Goal: Information Seeking & Learning: Get advice/opinions

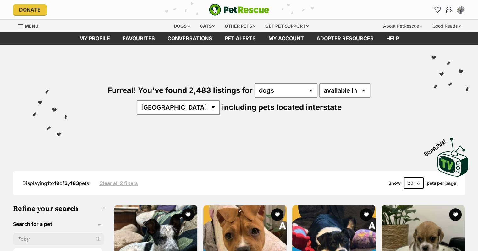
select select "VIC"
click at [220, 100] on select "Australia ACT NSW NT QLD SA TAS VIC WA" at bounding box center [178, 107] width 83 height 14
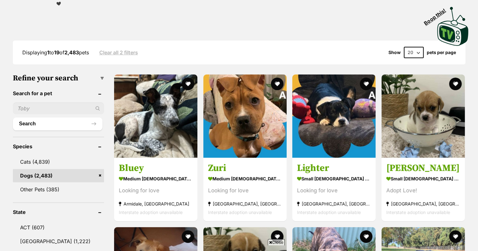
scroll to position [143, 0]
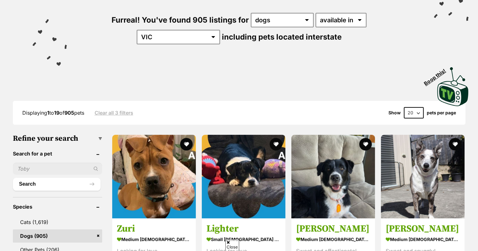
click at [418, 109] on select "20 40 60" at bounding box center [413, 112] width 20 height 11
select select "60"
click at [403, 107] on select "20 40 60" at bounding box center [413, 112] width 20 height 11
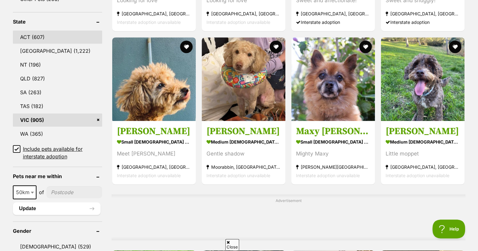
scroll to position [349, 0]
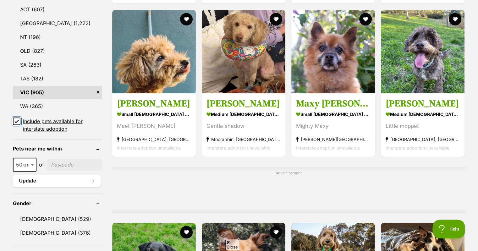
click at [16, 117] on input "Include pets available for interstate adoption" at bounding box center [17, 121] width 8 height 8
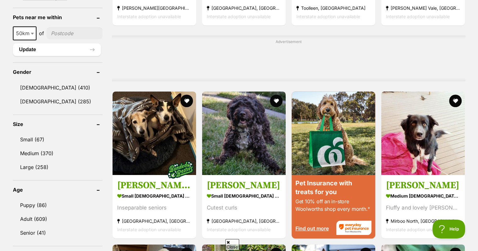
scroll to position [480, 0]
click at [34, 133] on link "Small (67)" at bounding box center [57, 139] width 89 height 13
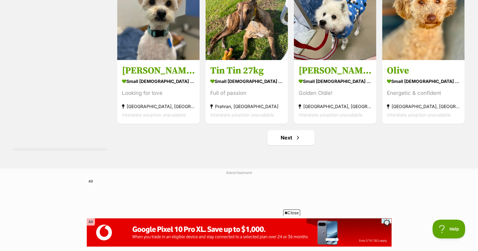
scroll to position [2909, 0]
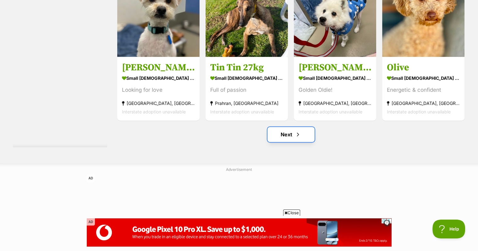
click at [293, 127] on link "Next" at bounding box center [290, 134] width 47 height 15
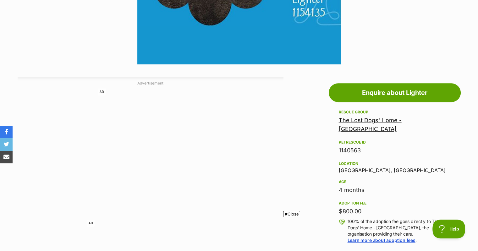
scroll to position [320, 0]
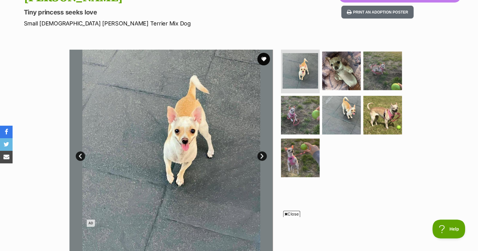
scroll to position [81, 0]
click at [263, 155] on link "Next" at bounding box center [261, 155] width 9 height 9
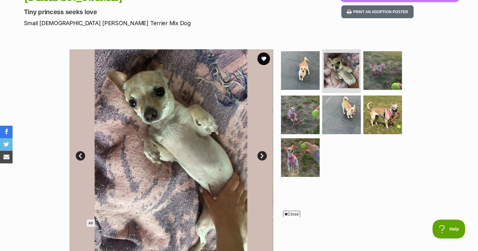
click at [263, 155] on link "Next" at bounding box center [261, 155] width 9 height 9
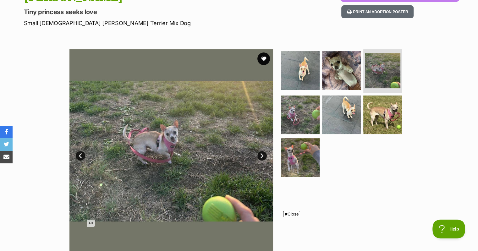
click at [263, 155] on link "Next" at bounding box center [261, 155] width 9 height 9
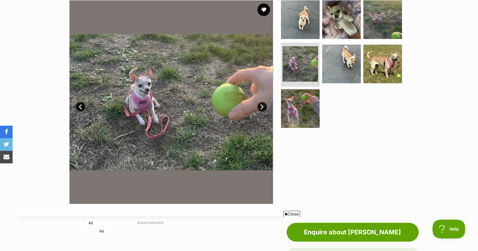
scroll to position [98, 0]
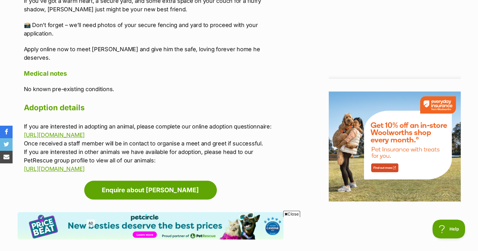
scroll to position [693, 0]
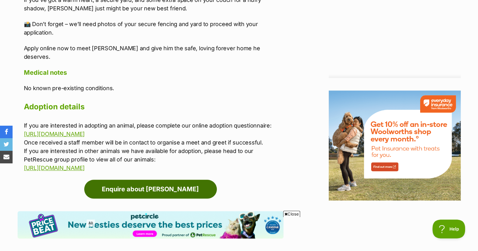
click at [151, 187] on link "Enquire about [PERSON_NAME]" at bounding box center [150, 189] width 133 height 19
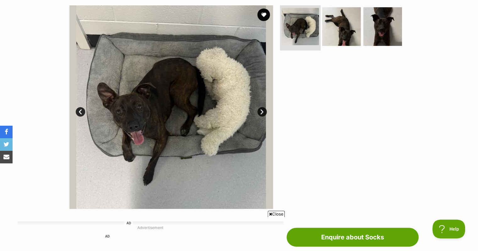
scroll to position [126, 0]
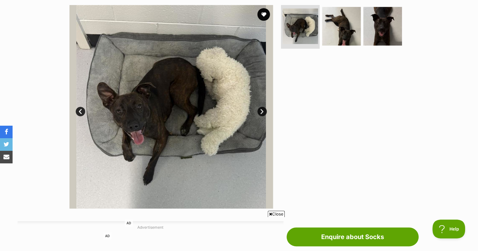
click at [262, 108] on link "Next" at bounding box center [261, 111] width 9 height 9
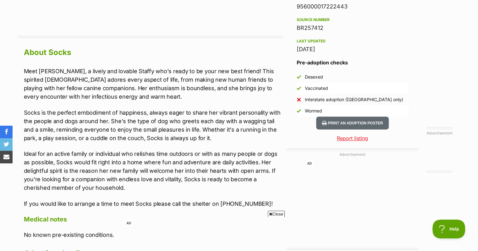
scroll to position [515, 0]
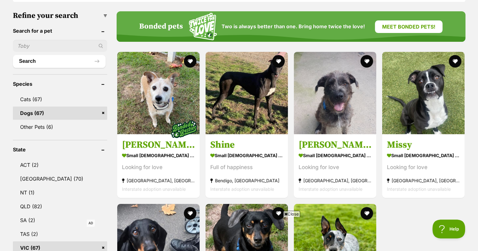
scroll to position [193, 0]
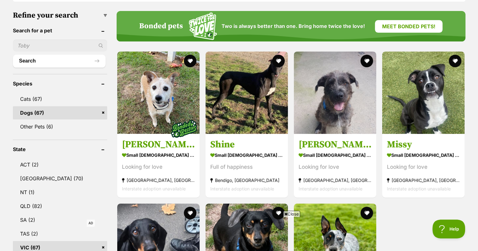
drag, startPoint x: 165, startPoint y: 124, endPoint x: 473, endPoint y: 93, distance: 309.9
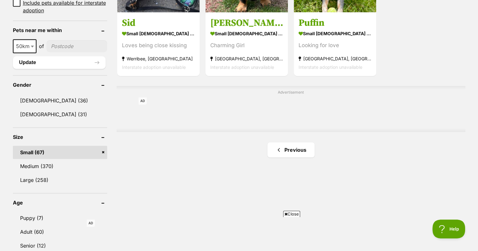
scroll to position [509, 0]
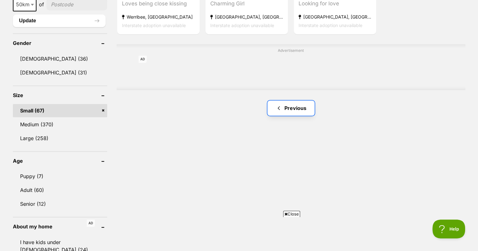
click at [301, 100] on link "Previous" at bounding box center [290, 107] width 47 height 15
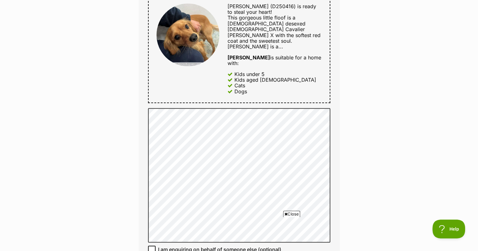
scroll to position [455, 0]
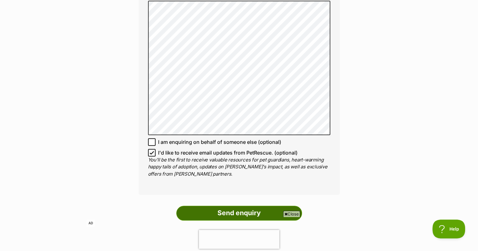
click at [258, 206] on input "Send enquiry" at bounding box center [239, 213] width 126 height 14
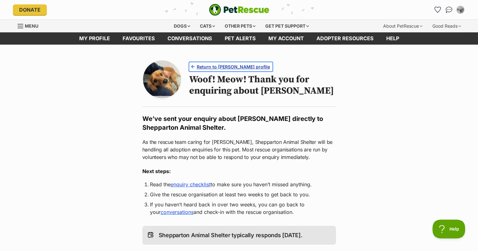
click at [210, 68] on span "Return to Henry's profile" at bounding box center [233, 66] width 73 height 7
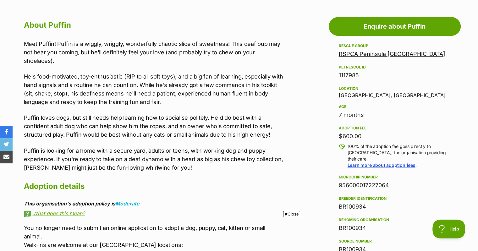
scroll to position [542, 0]
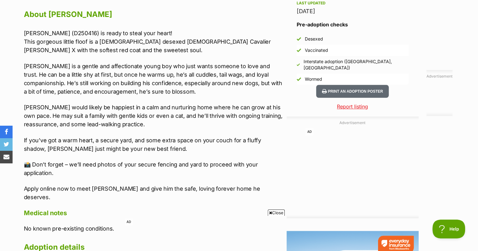
scroll to position [553, 0]
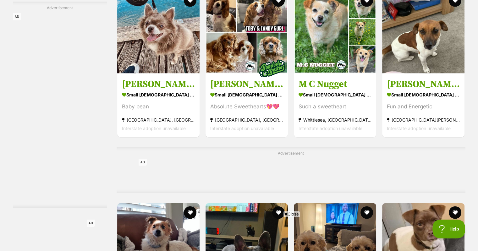
scroll to position [1306, 0]
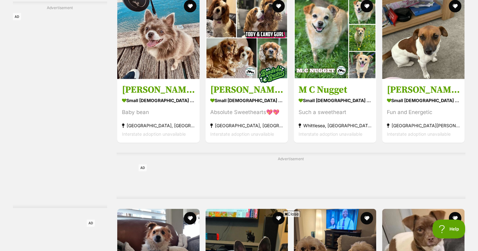
drag, startPoint x: 410, startPoint y: 67, endPoint x: 474, endPoint y: 81, distance: 65.5
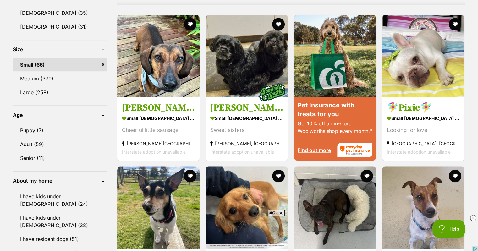
scroll to position [555, 0]
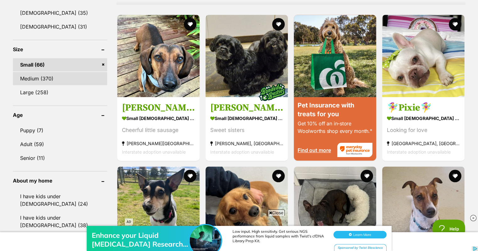
click at [33, 72] on link "Medium (370)" at bounding box center [60, 78] width 94 height 13
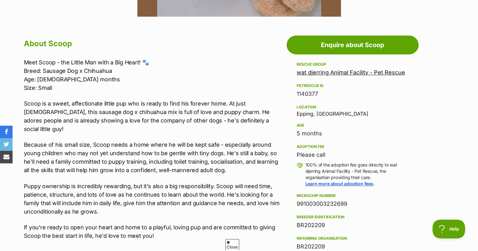
scroll to position [329, 0]
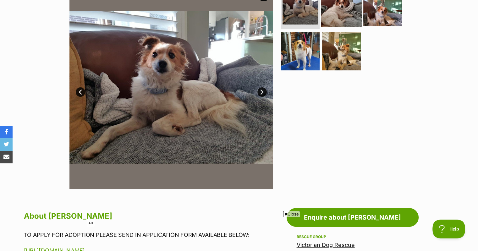
scroll to position [145, 0]
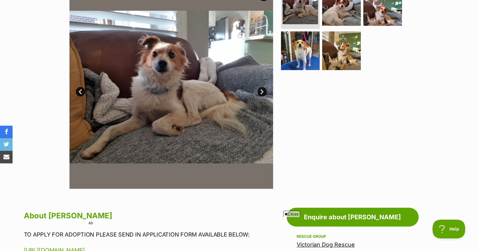
click at [262, 90] on link "Next" at bounding box center [261, 91] width 9 height 9
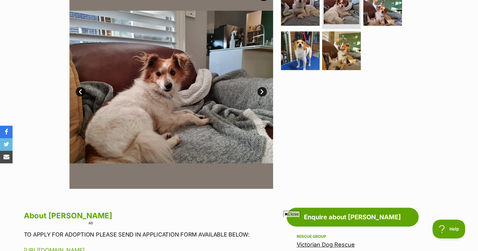
click at [262, 90] on link "Next" at bounding box center [261, 91] width 9 height 9
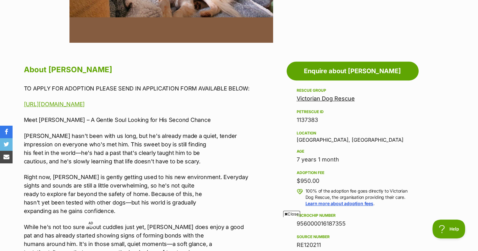
scroll to position [349, 0]
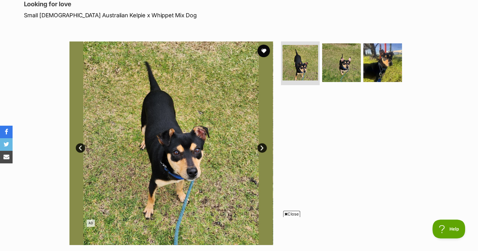
scroll to position [93, 0]
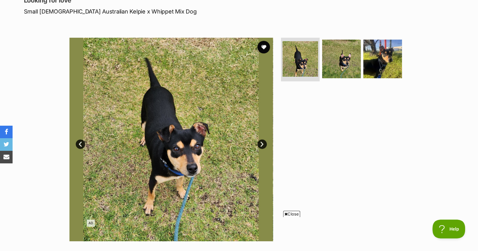
click at [260, 139] on link "Next" at bounding box center [261, 143] width 9 height 9
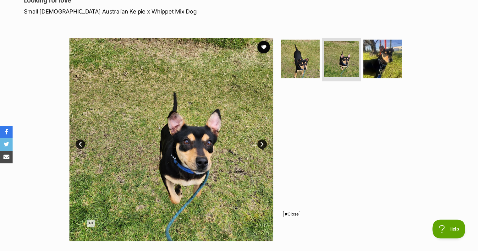
click at [262, 142] on link "Next" at bounding box center [261, 143] width 9 height 9
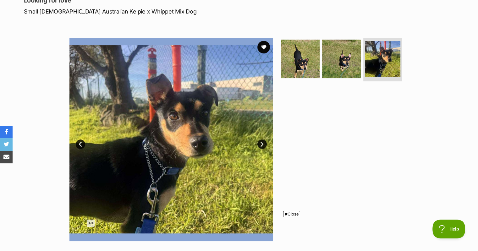
click at [262, 142] on link "Next" at bounding box center [261, 143] width 9 height 9
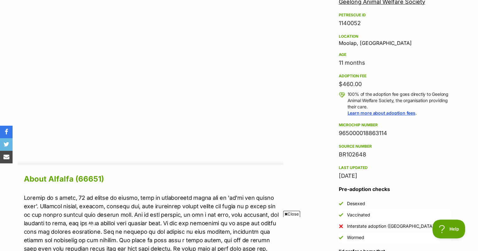
scroll to position [385, 0]
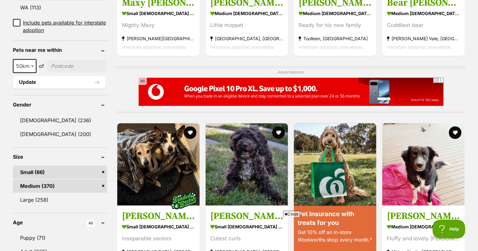
click at [105, 171] on link "Small (66)" at bounding box center [60, 171] width 94 height 13
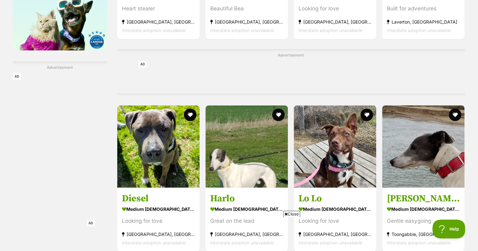
scroll to position [1070, 0]
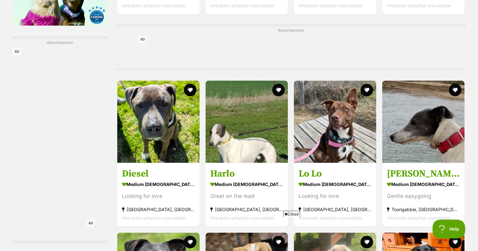
drag, startPoint x: 478, startPoint y: 118, endPoint x: 476, endPoint y: 75, distance: 42.8
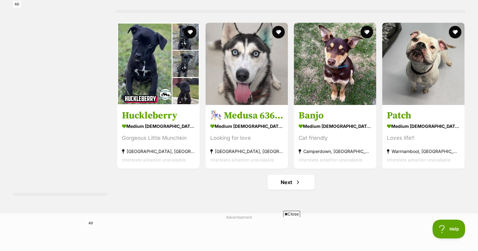
scroll to position [2858, 0]
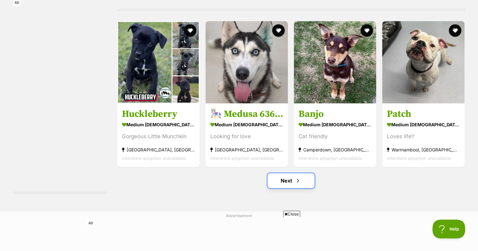
click at [300, 183] on span "Next page" at bounding box center [298, 181] width 6 height 8
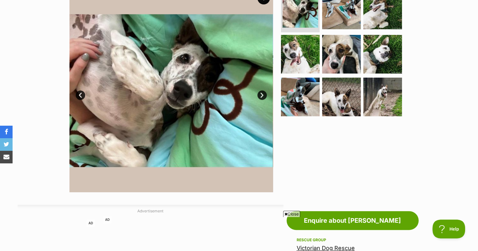
scroll to position [143, 0]
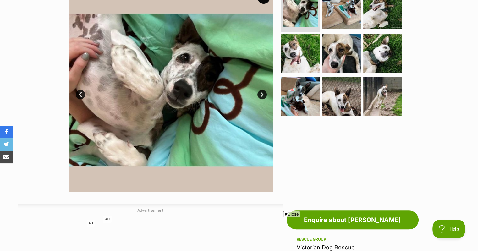
click at [260, 92] on link "Next" at bounding box center [261, 94] width 9 height 9
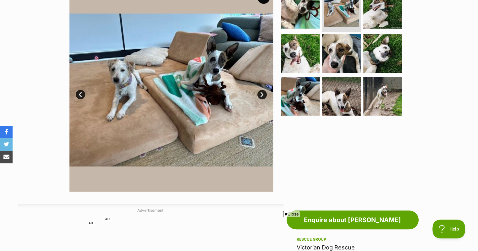
click at [261, 95] on link "Next" at bounding box center [261, 94] width 9 height 9
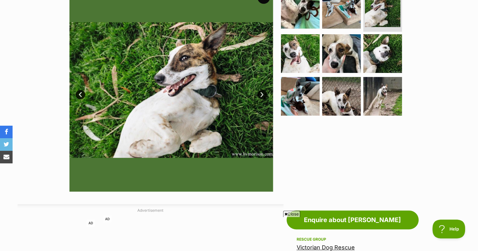
click at [261, 95] on link "Next" at bounding box center [261, 94] width 9 height 9
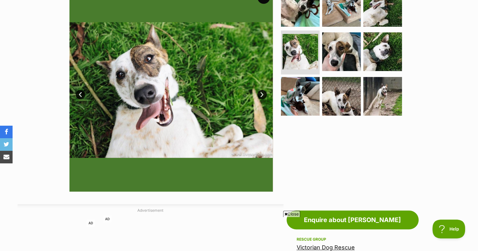
click at [261, 95] on link "Next" at bounding box center [261, 94] width 9 height 9
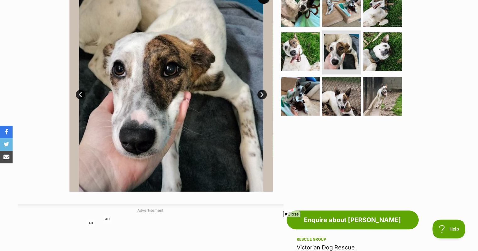
click at [261, 95] on link "Next" at bounding box center [261, 94] width 9 height 9
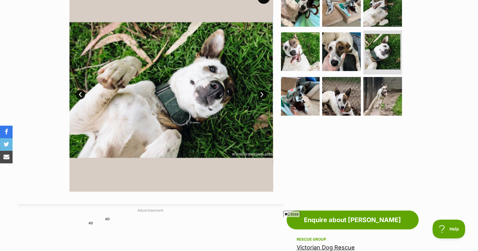
click at [261, 95] on link "Next" at bounding box center [261, 94] width 9 height 9
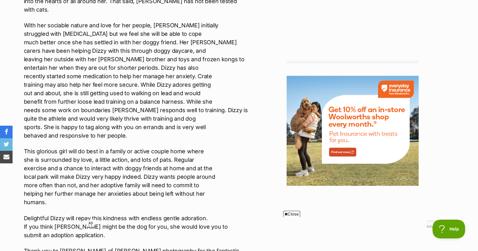
scroll to position [751, 0]
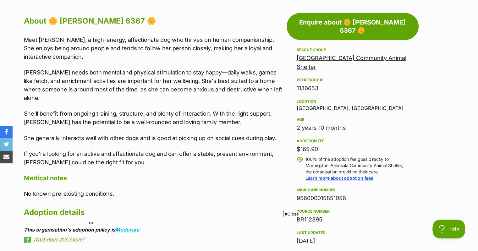
scroll to position [340, 0]
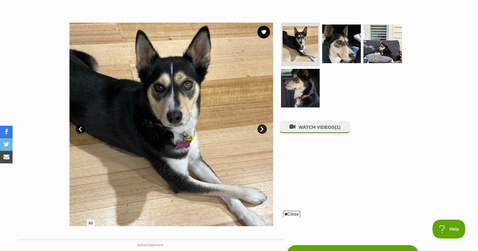
scroll to position [114, 0]
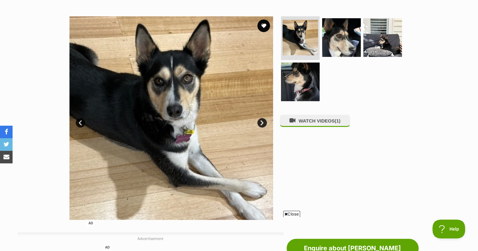
click at [258, 121] on link "Next" at bounding box center [261, 122] width 9 height 9
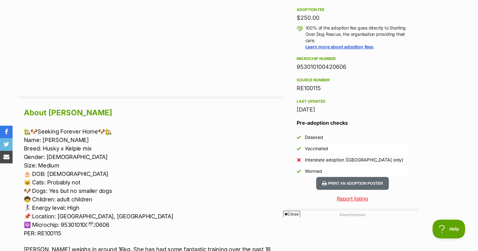
scroll to position [461, 0]
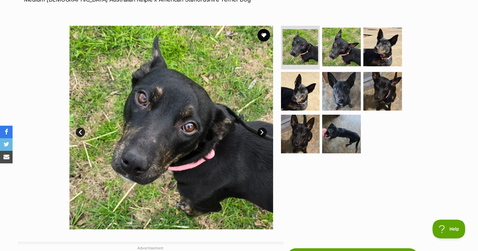
scroll to position [108, 0]
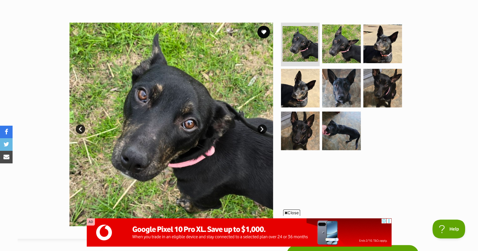
click at [263, 130] on link "Next" at bounding box center [261, 128] width 9 height 9
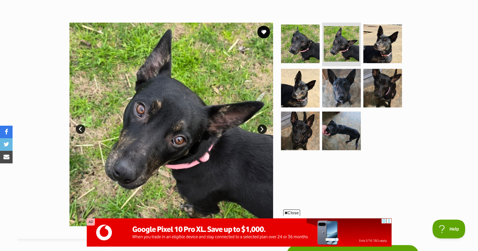
click at [263, 128] on link "Next" at bounding box center [261, 128] width 9 height 9
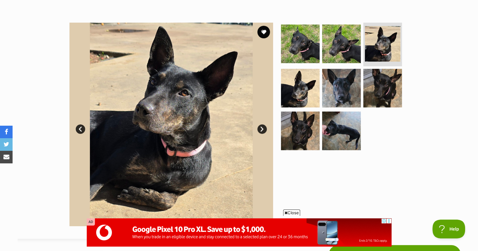
click at [263, 130] on link "Next" at bounding box center [261, 128] width 9 height 9
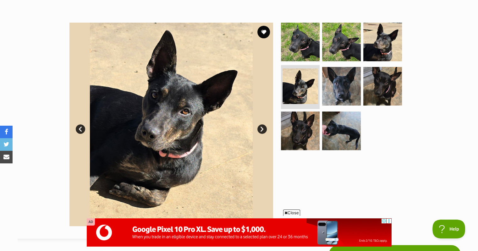
click at [263, 130] on link "Next" at bounding box center [261, 128] width 9 height 9
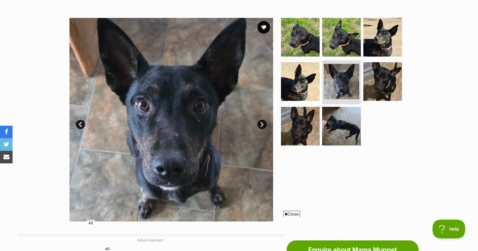
scroll to position [114, 0]
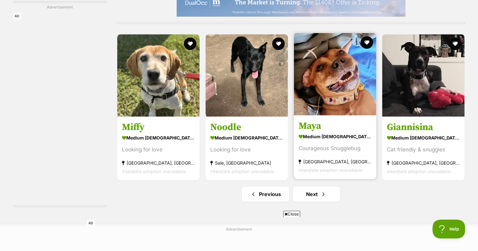
scroll to position [2968, 0]
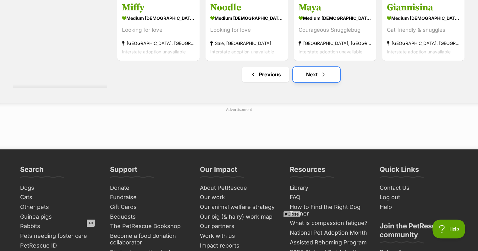
click at [309, 78] on link "Next" at bounding box center [316, 74] width 47 height 15
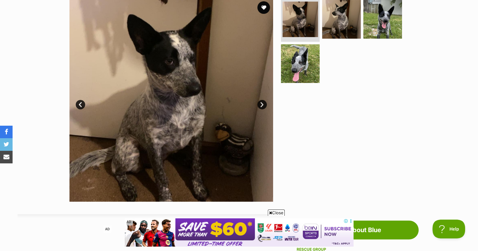
scroll to position [133, 0]
click at [264, 104] on link "Next" at bounding box center [261, 104] width 9 height 9
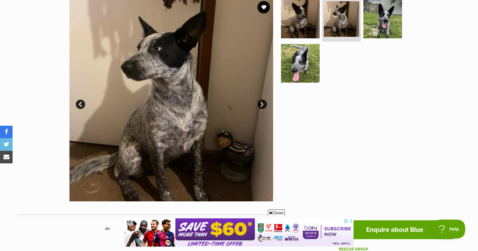
click at [264, 104] on link "Next" at bounding box center [261, 104] width 9 height 9
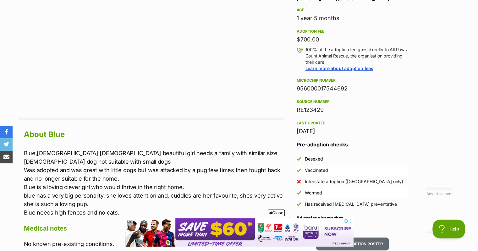
scroll to position [425, 0]
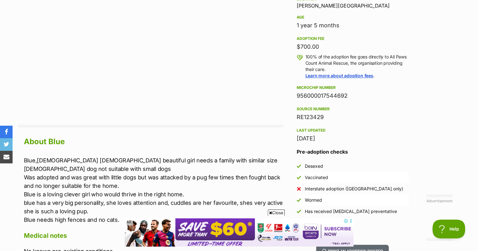
drag, startPoint x: 318, startPoint y: 130, endPoint x: 466, endPoint y: 111, distance: 149.1
click at [466, 111] on div "Advertisement AD Adoption information I've been adopted! This pet is no longer …" at bounding box center [239, 217] width 462 height 593
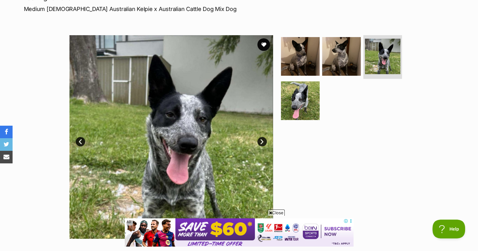
scroll to position [94, 0]
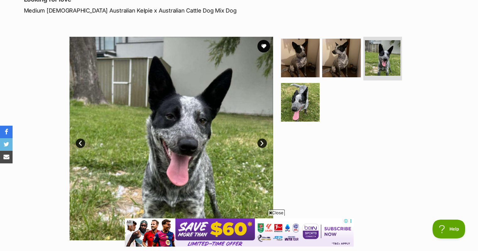
click at [263, 143] on link "Next" at bounding box center [261, 142] width 9 height 9
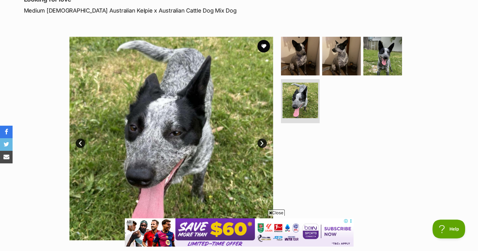
drag, startPoint x: 263, startPoint y: 143, endPoint x: 382, endPoint y: 163, distance: 120.3
click at [382, 163] on div at bounding box center [343, 138] width 129 height 203
click at [263, 138] on img at bounding box center [170, 138] width 203 height 203
click at [263, 139] on link "Next" at bounding box center [261, 142] width 9 height 9
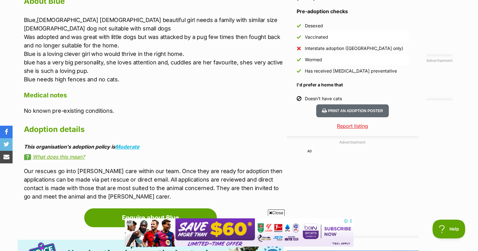
scroll to position [560, 0]
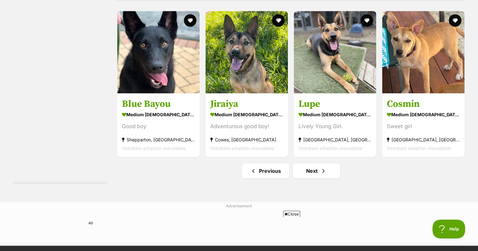
scroll to position [2908, 0]
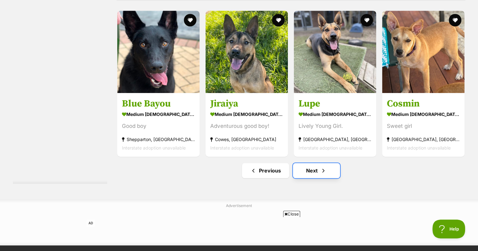
click at [323, 174] on span "Next page" at bounding box center [323, 171] width 6 height 8
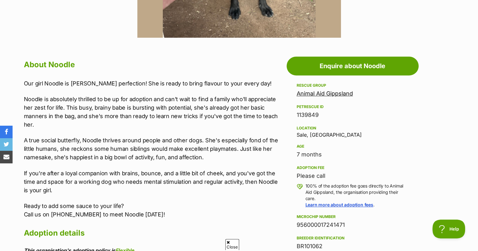
scroll to position [314, 0]
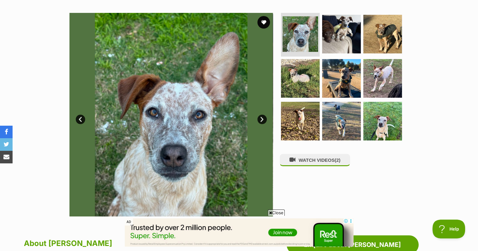
scroll to position [119, 0]
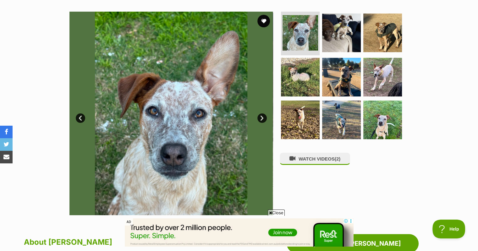
click at [264, 115] on link "Next" at bounding box center [261, 117] width 9 height 9
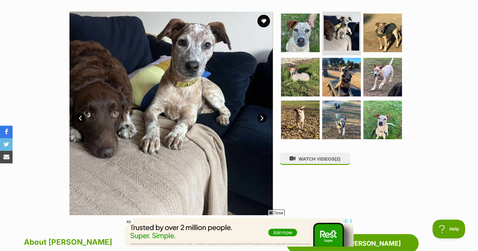
click at [263, 115] on link "Next" at bounding box center [261, 117] width 9 height 9
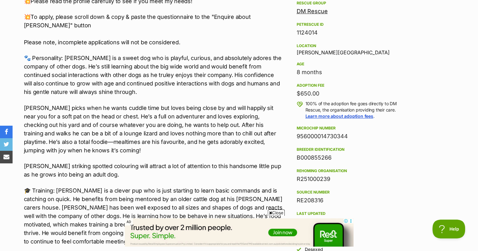
scroll to position [379, 0]
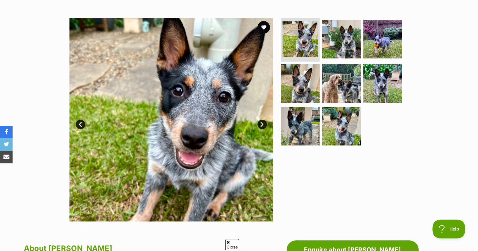
scroll to position [115, 0]
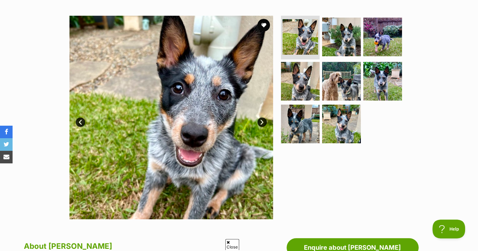
click at [261, 122] on link "Next" at bounding box center [261, 121] width 9 height 9
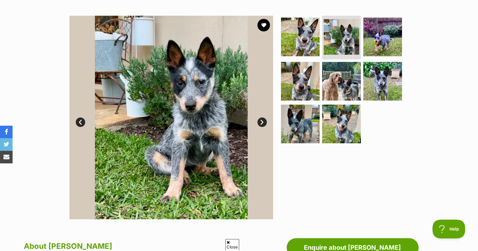
click at [262, 123] on link "Next" at bounding box center [261, 121] width 9 height 9
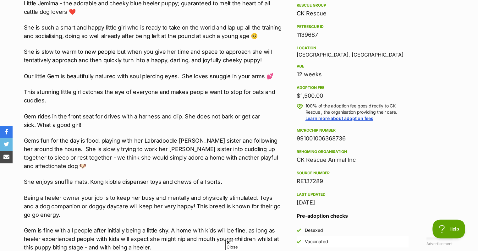
scroll to position [376, 0]
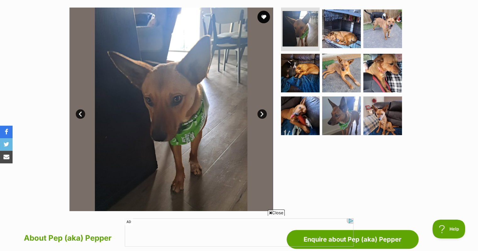
scroll to position [124, 0]
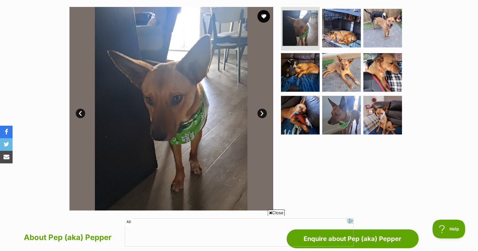
click at [264, 114] on link "Next" at bounding box center [261, 113] width 9 height 9
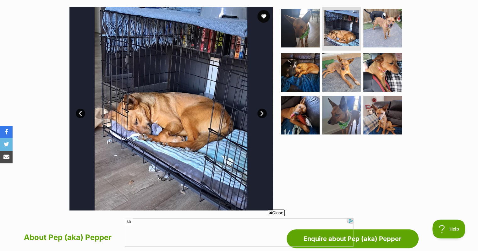
click at [263, 112] on link "Next" at bounding box center [261, 113] width 9 height 9
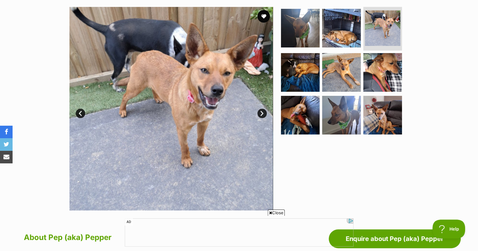
click at [263, 112] on link "Next" at bounding box center [261, 113] width 9 height 9
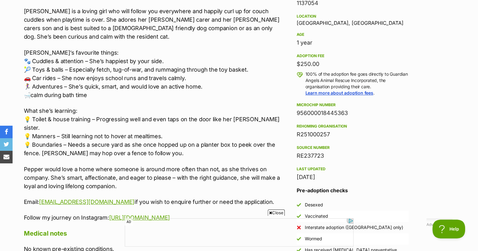
scroll to position [417, 0]
drag, startPoint x: 261, startPoint y: 145, endPoint x: 253, endPoint y: 157, distance: 13.9
click at [253, 165] on p "Pepper would love a home where someone is around more often than not, as she th…" at bounding box center [153, 177] width 259 height 25
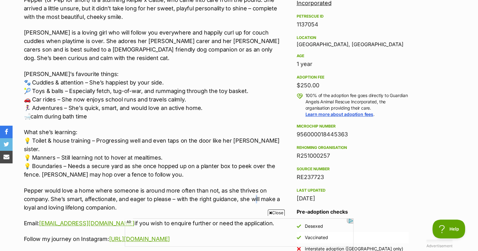
scroll to position [395, 0]
click at [265, 132] on p "What she’s learning: 💡 Toilet & house training – Progressing well and even taps…" at bounding box center [153, 153] width 259 height 51
drag, startPoint x: 265, startPoint y: 132, endPoint x: 221, endPoint y: 36, distance: 105.0
click at [221, 36] on p "[PERSON_NAME] is a loving girl who will follow you everywhere and happily curl …" at bounding box center [153, 46] width 259 height 34
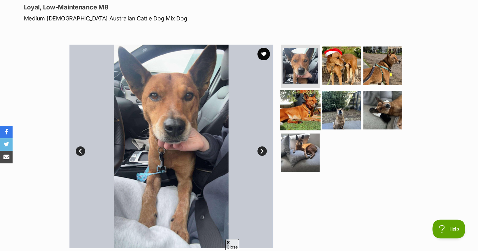
scroll to position [88, 0]
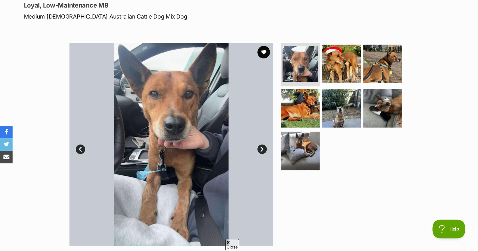
click at [261, 148] on link "Next" at bounding box center [261, 148] width 9 height 9
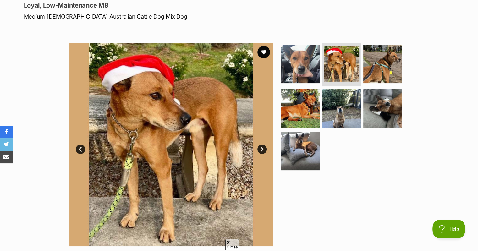
click at [261, 148] on link "Next" at bounding box center [261, 148] width 9 height 9
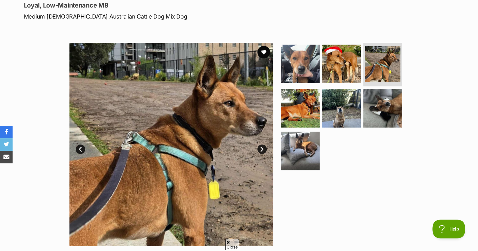
click at [261, 148] on link "Next" at bounding box center [261, 148] width 9 height 9
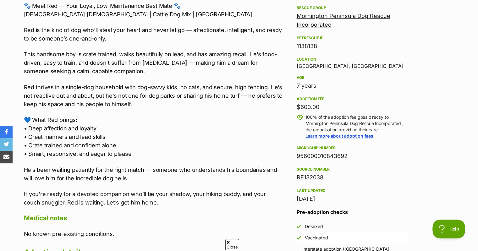
scroll to position [374, 0]
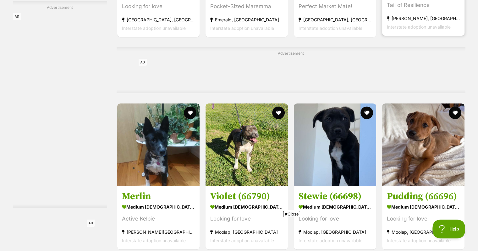
scroll to position [2850, 0]
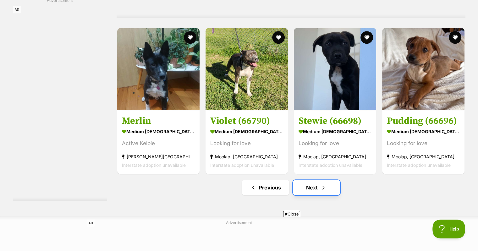
click at [329, 191] on link "Next" at bounding box center [316, 187] width 47 height 15
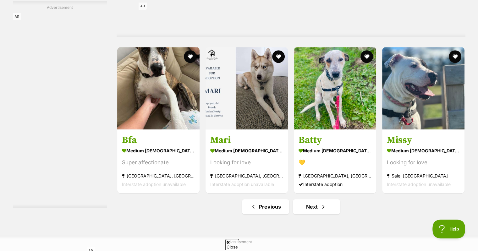
scroll to position [2922, 0]
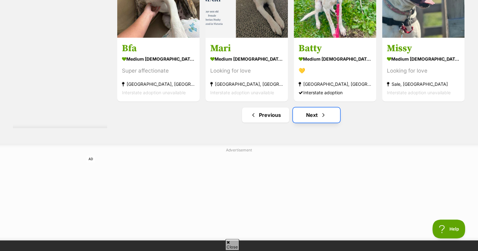
click at [313, 113] on link "Next" at bounding box center [316, 114] width 47 height 15
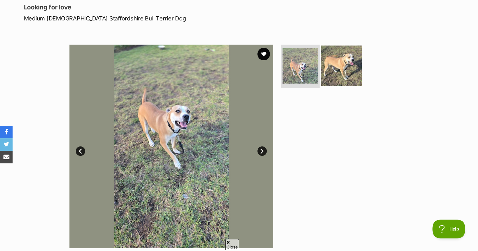
scroll to position [90, 0]
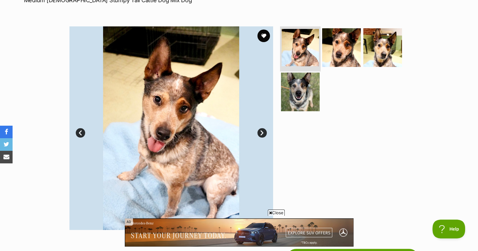
scroll to position [105, 0]
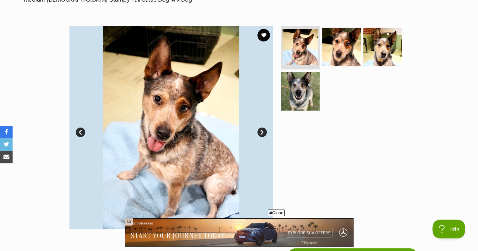
click at [262, 133] on link "Next" at bounding box center [261, 131] width 9 height 9
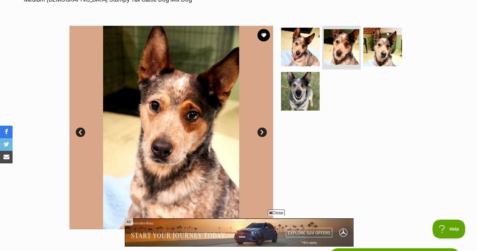
click at [262, 130] on link "Next" at bounding box center [261, 131] width 9 height 9
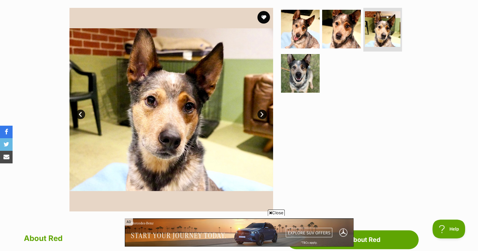
scroll to position [122, 0]
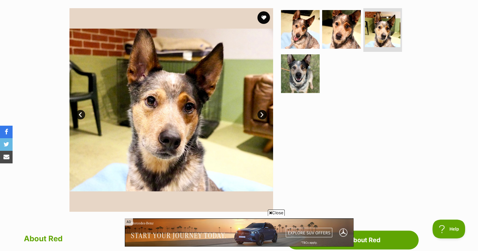
click at [262, 111] on link "Next" at bounding box center [261, 114] width 9 height 9
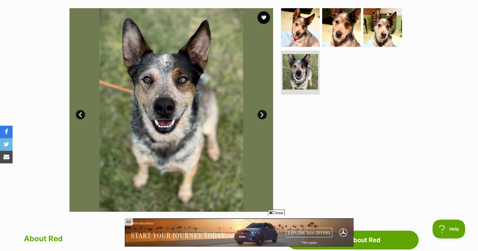
click at [262, 113] on link "Next" at bounding box center [261, 114] width 9 height 9
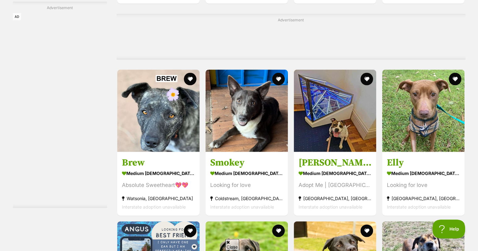
scroll to position [1334, 0]
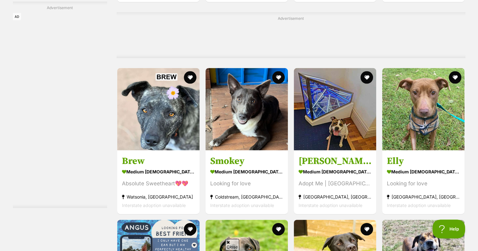
drag, startPoint x: 470, startPoint y: 128, endPoint x: 472, endPoint y: 150, distance: 22.7
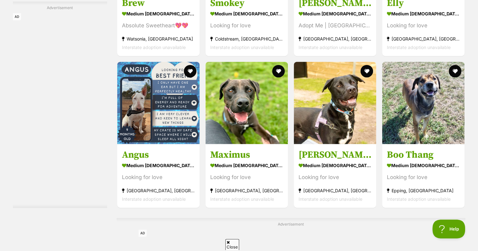
scroll to position [1495, 0]
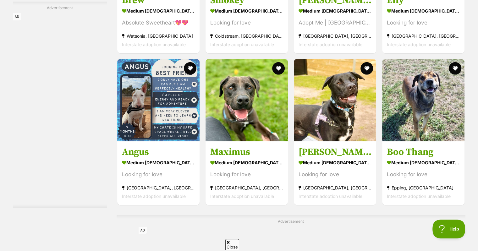
drag, startPoint x: 472, startPoint y: 150, endPoint x: 473, endPoint y: 166, distance: 15.5
click at [473, 166] on div "Displaying 301 to 360 of 369 pets Clear all 3 filters Show 20 40 60 pets per pa…" at bounding box center [239, 136] width 478 height 2950
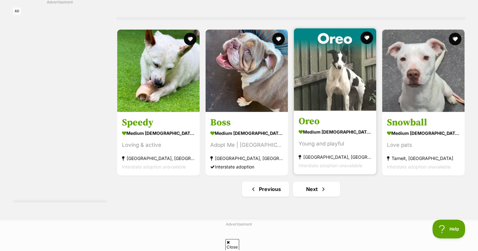
scroll to position [2899, 0]
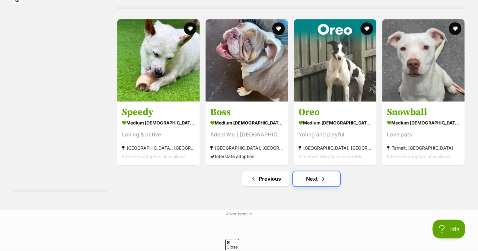
click at [317, 179] on link "Next" at bounding box center [316, 178] width 47 height 15
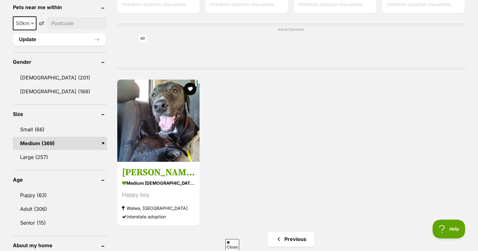
scroll to position [491, 0]
